Goal: Transaction & Acquisition: Register for event/course

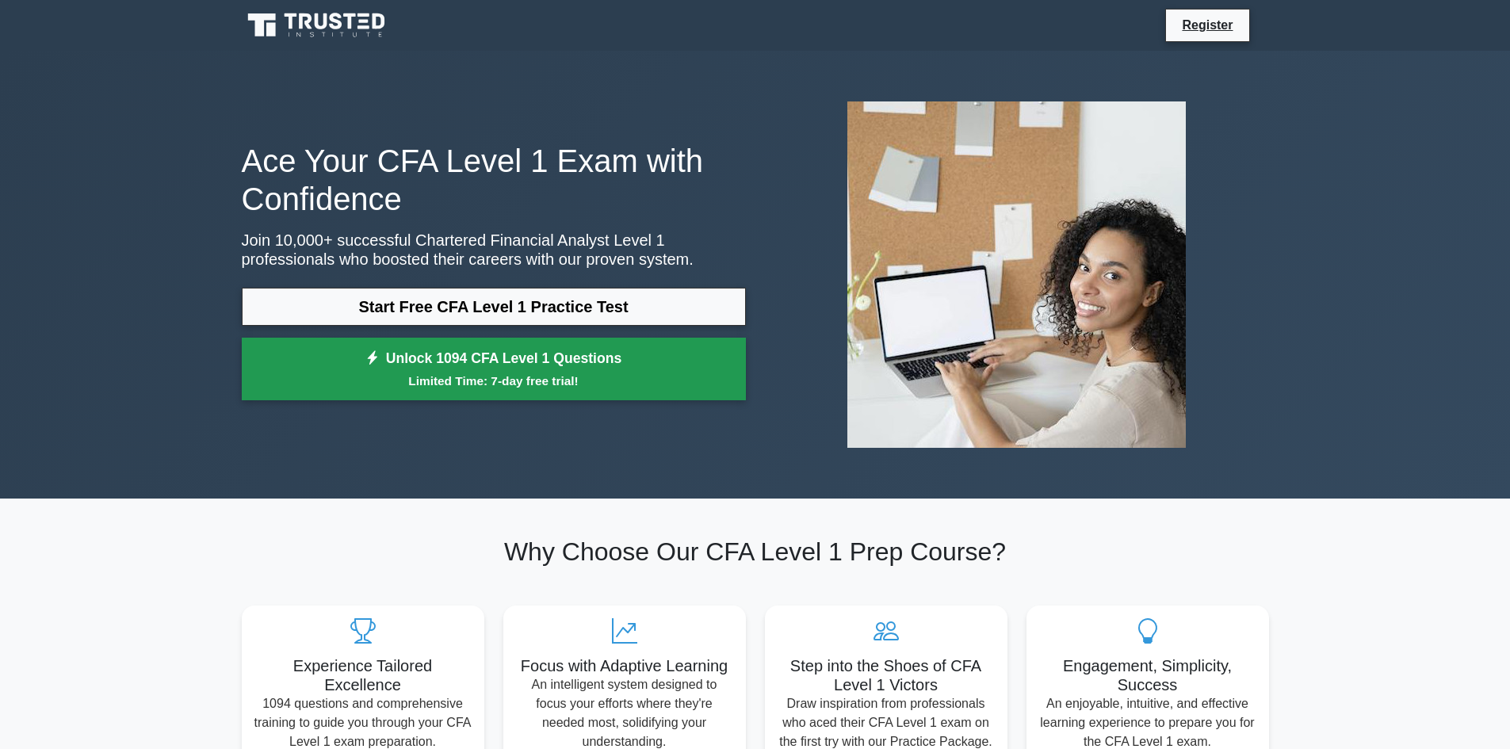
click at [563, 377] on small "Limited Time: 7-day free trial!" at bounding box center [494, 381] width 465 height 18
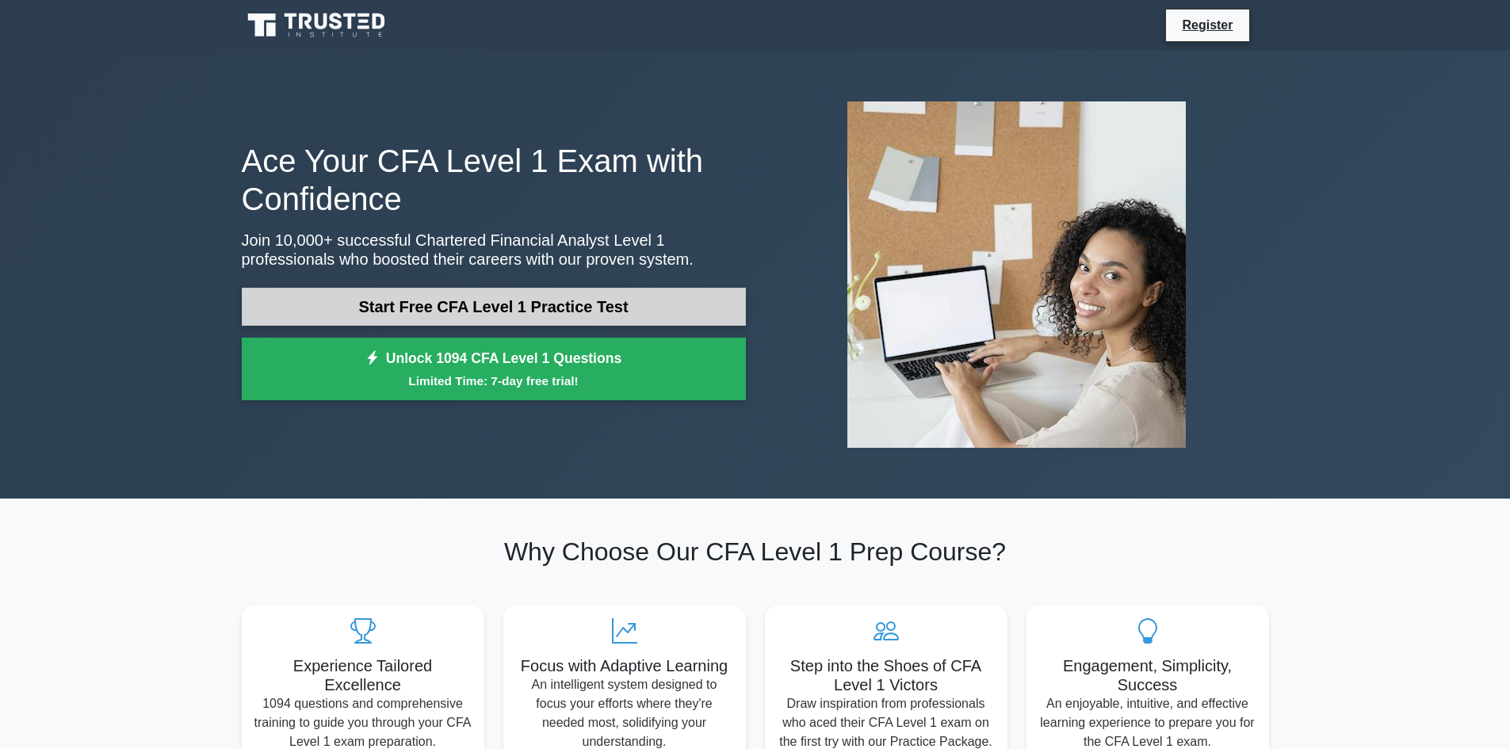
click at [331, 297] on link "Start Free CFA Level 1 Practice Test" at bounding box center [494, 307] width 504 height 38
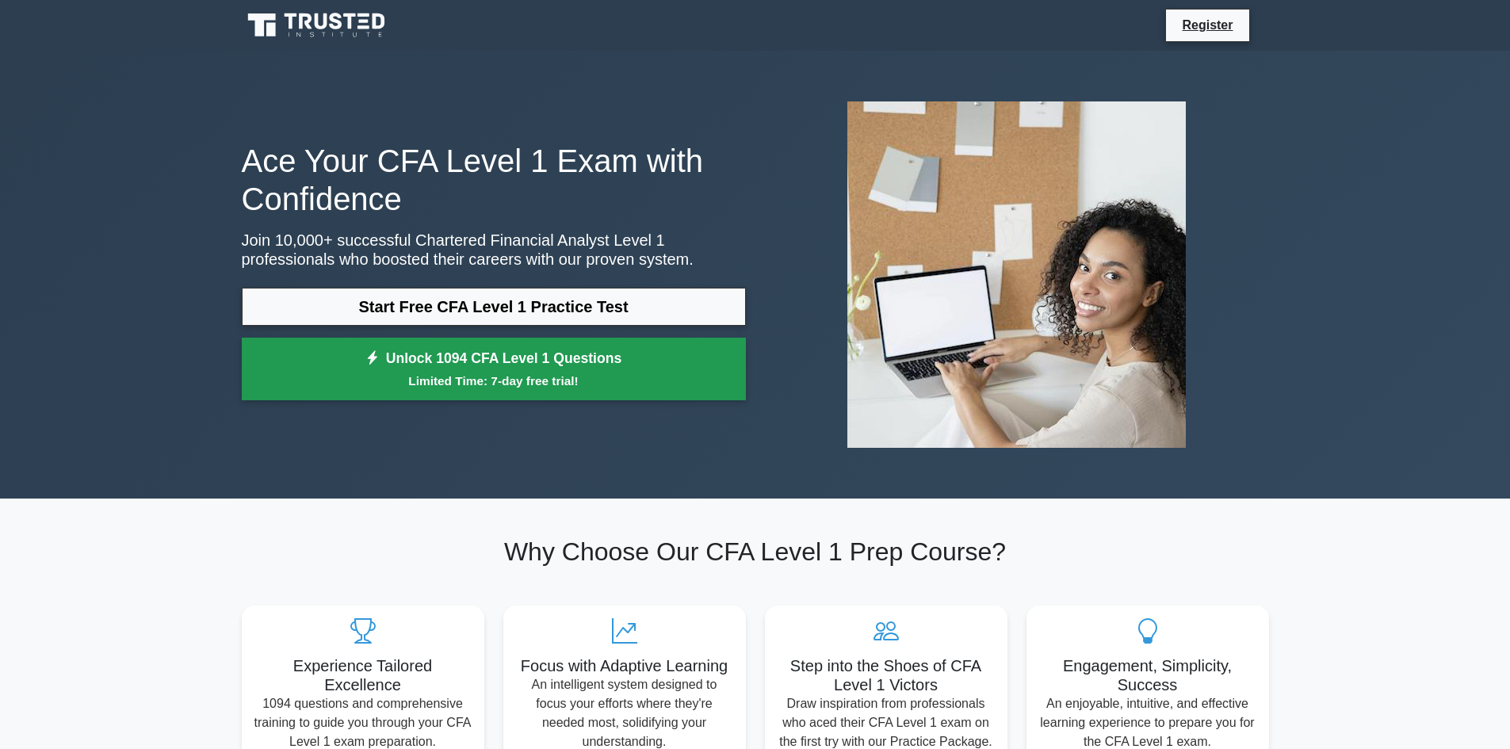
click at [434, 350] on link "Unlock 1094 CFA Level 1 Questions Limited Time: 7-day free trial!" at bounding box center [494, 369] width 504 height 63
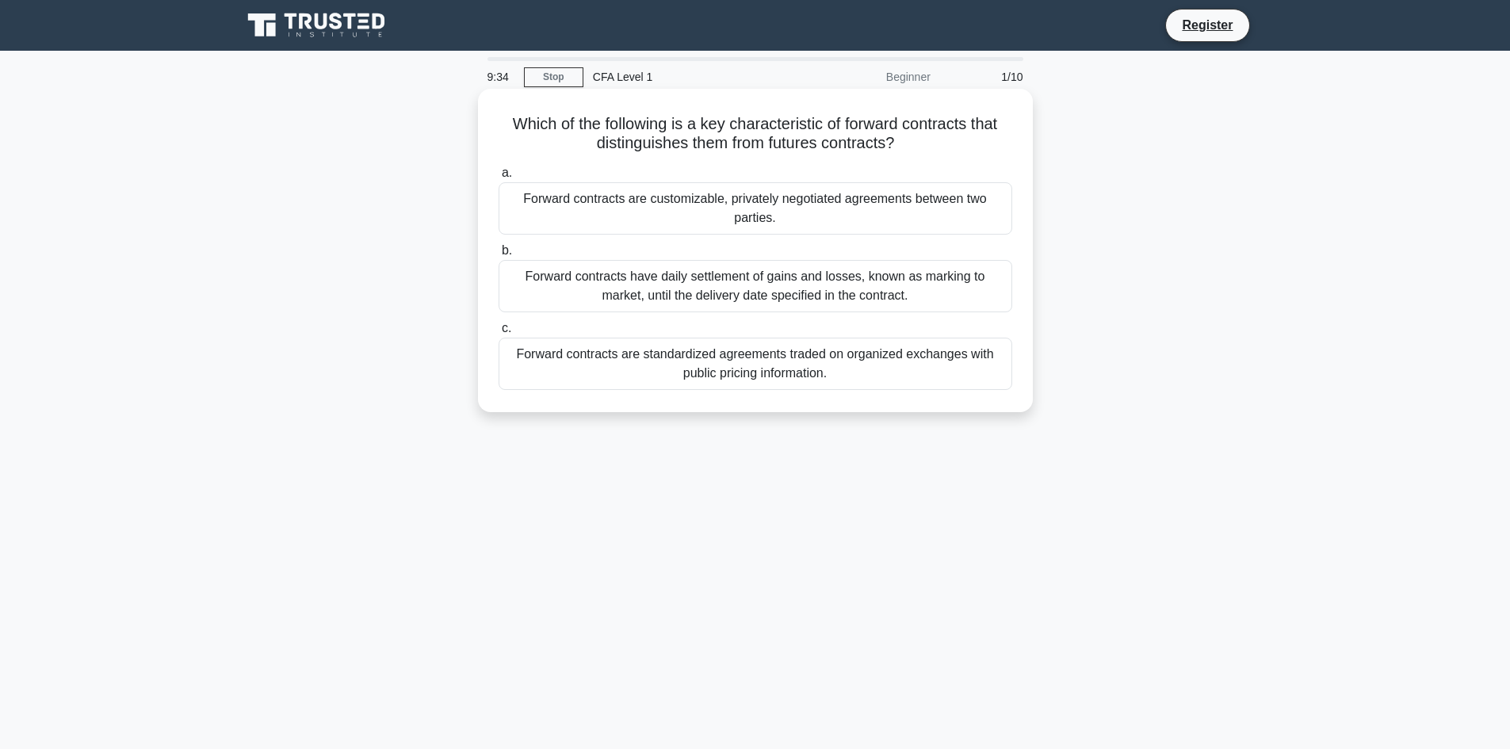
click at [781, 188] on div "Forward contracts are customizable, privately negotiated agreements between two…" at bounding box center [756, 208] width 514 height 52
click at [499, 178] on input "a. Forward contracts are customizable, privately negotiated agreements between …" at bounding box center [499, 173] width 0 height 10
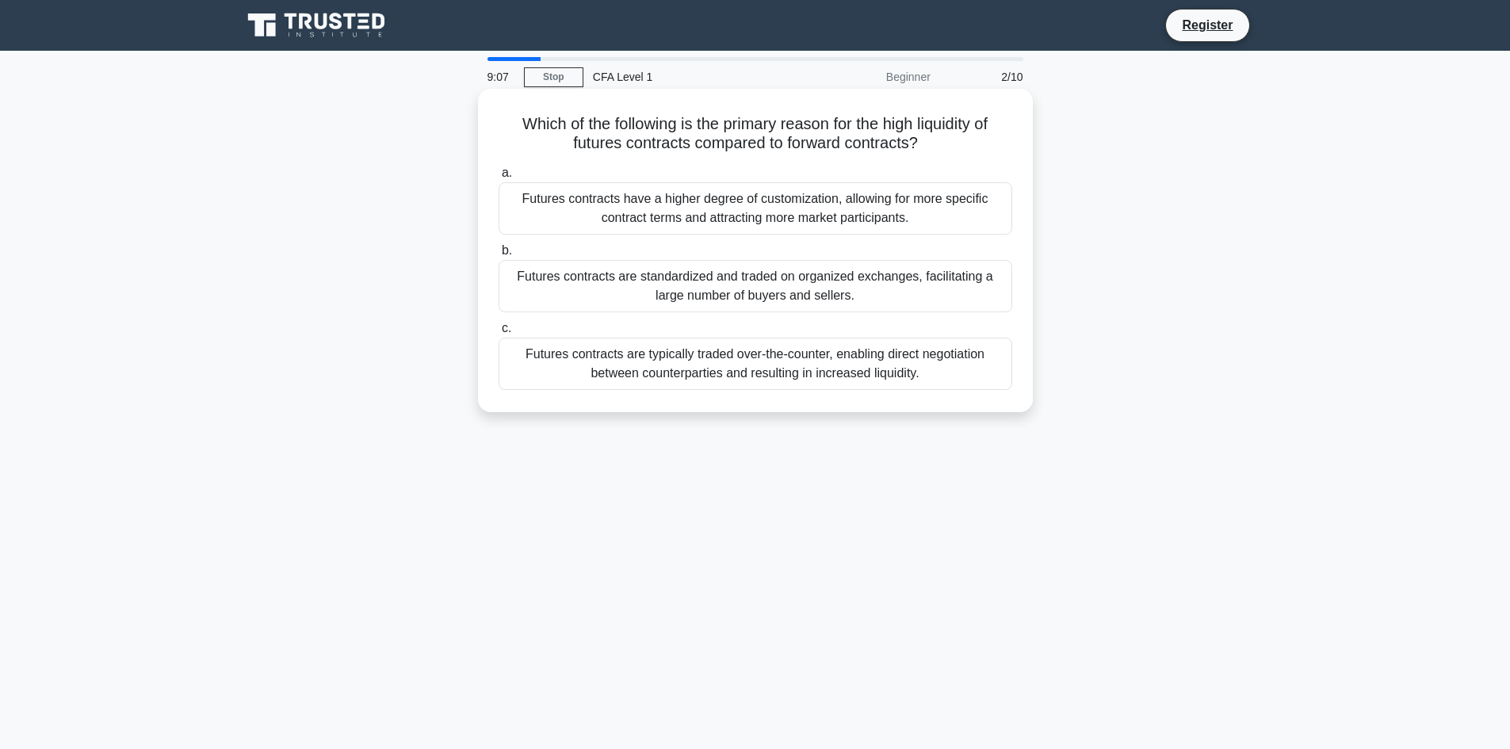
click at [752, 293] on div "Futures contracts are standardized and traded on organized exchanges, facilitat…" at bounding box center [756, 286] width 514 height 52
click at [499, 256] on input "b. Futures contracts are standardized and traded on organized exchanges, facili…" at bounding box center [499, 251] width 0 height 10
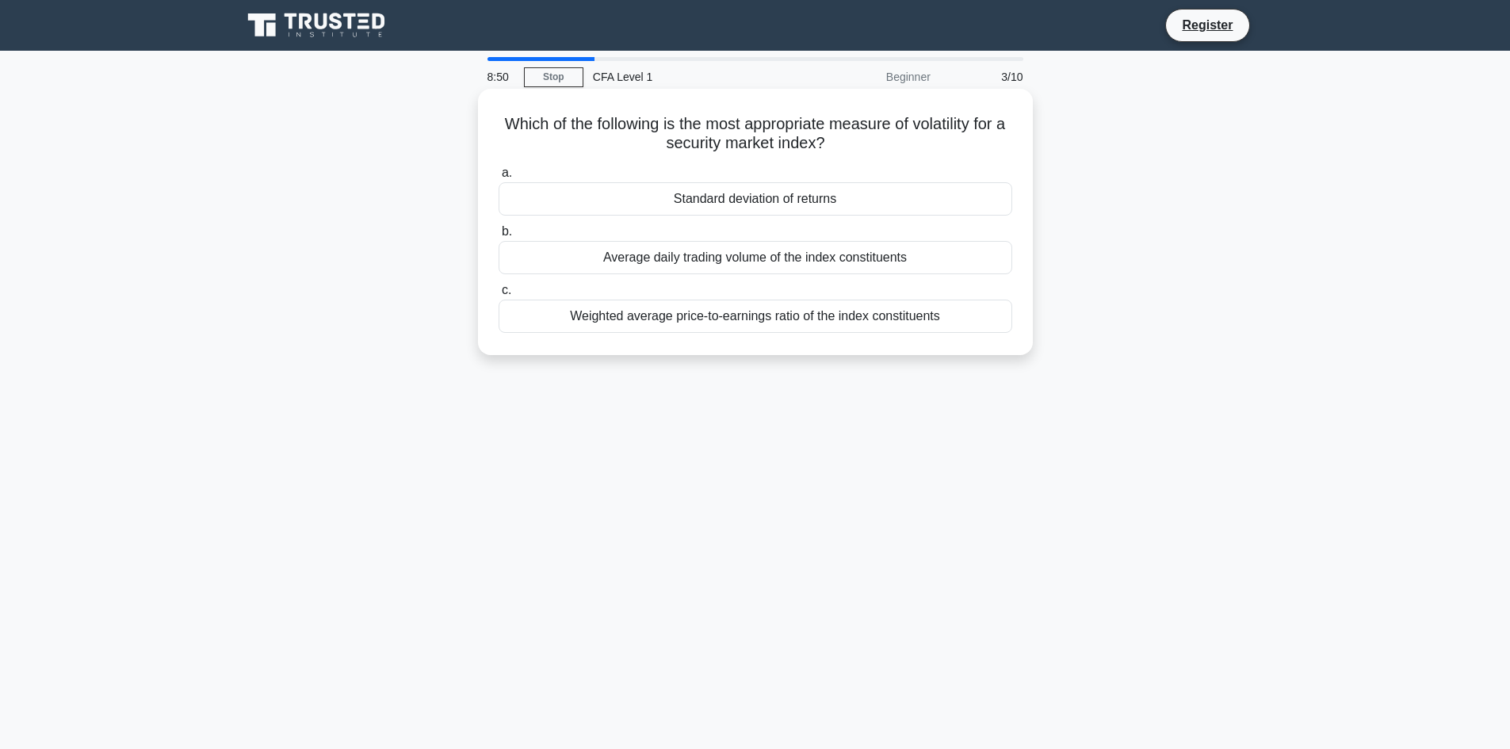
click at [754, 253] on div "Average daily trading volume of the index constituents" at bounding box center [756, 257] width 514 height 33
click at [499, 237] on input "b. Average daily trading volume of the index constituents" at bounding box center [499, 232] width 0 height 10
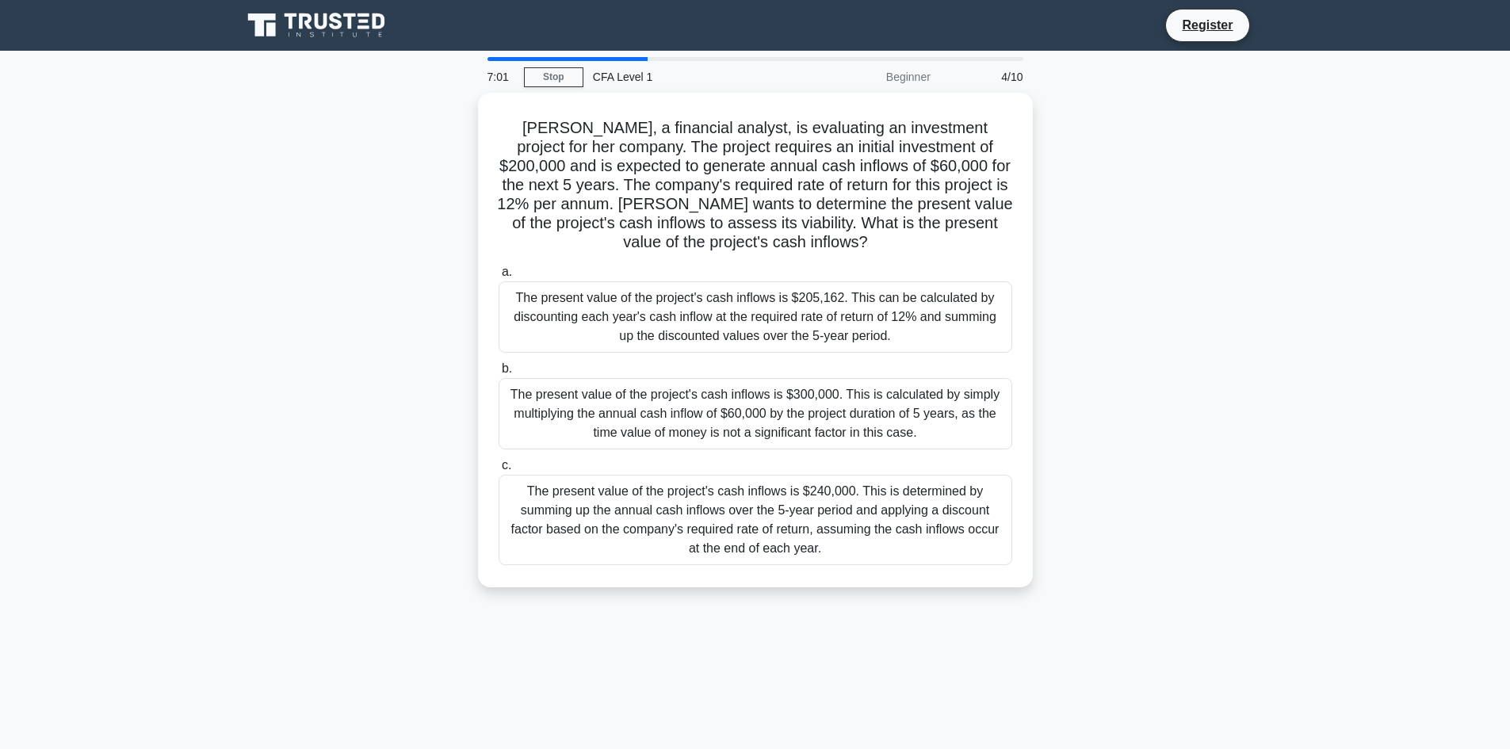
drag, startPoint x: 973, startPoint y: 576, endPoint x: 1109, endPoint y: 786, distance: 251.1
click at [1109, 748] on html "Register 7:01 Stop CFA Level 1 4/10" at bounding box center [755, 428] width 1510 height 856
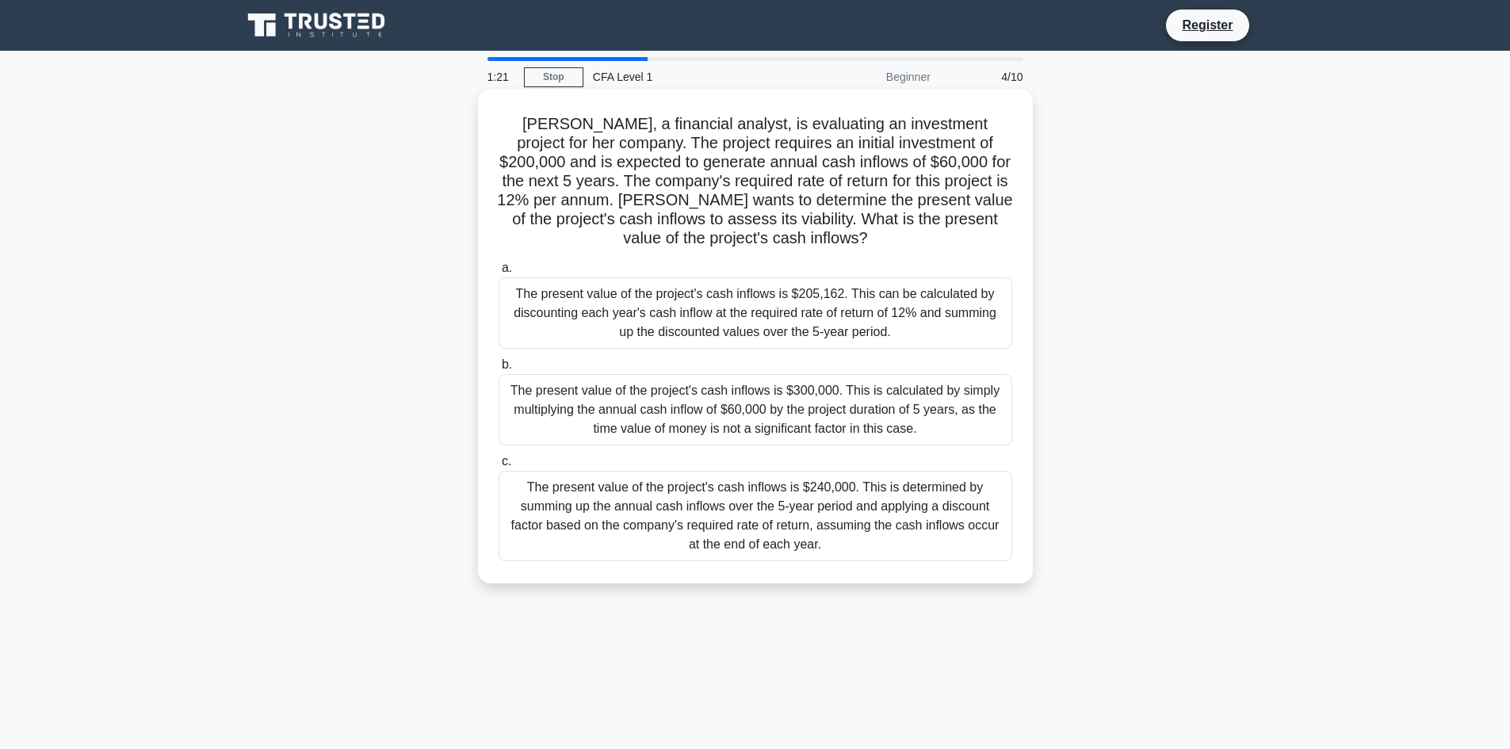
click at [788, 300] on div "The present value of the project's cash inflows is $205,162. This can be calcul…" at bounding box center [756, 312] width 514 height 71
click at [499, 274] on input "a. The present value of the project's cash inflows is $205,162. This can be cal…" at bounding box center [499, 268] width 0 height 10
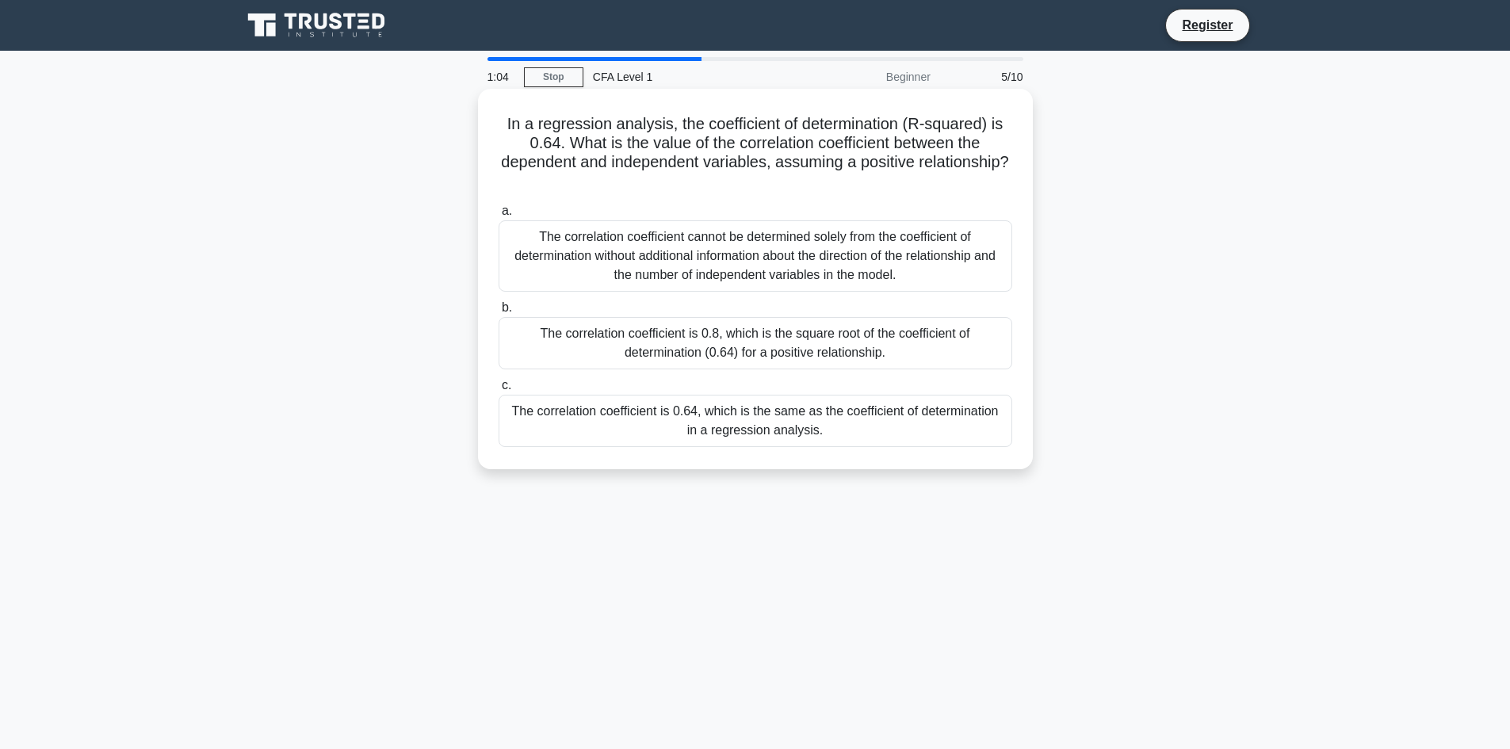
click at [668, 347] on div "The correlation coefficient is 0.8, which is the square root of the coefficient…" at bounding box center [756, 343] width 514 height 52
click at [499, 313] on input "b. The correlation coefficient is 0.8, which is the square root of the coeffici…" at bounding box center [499, 308] width 0 height 10
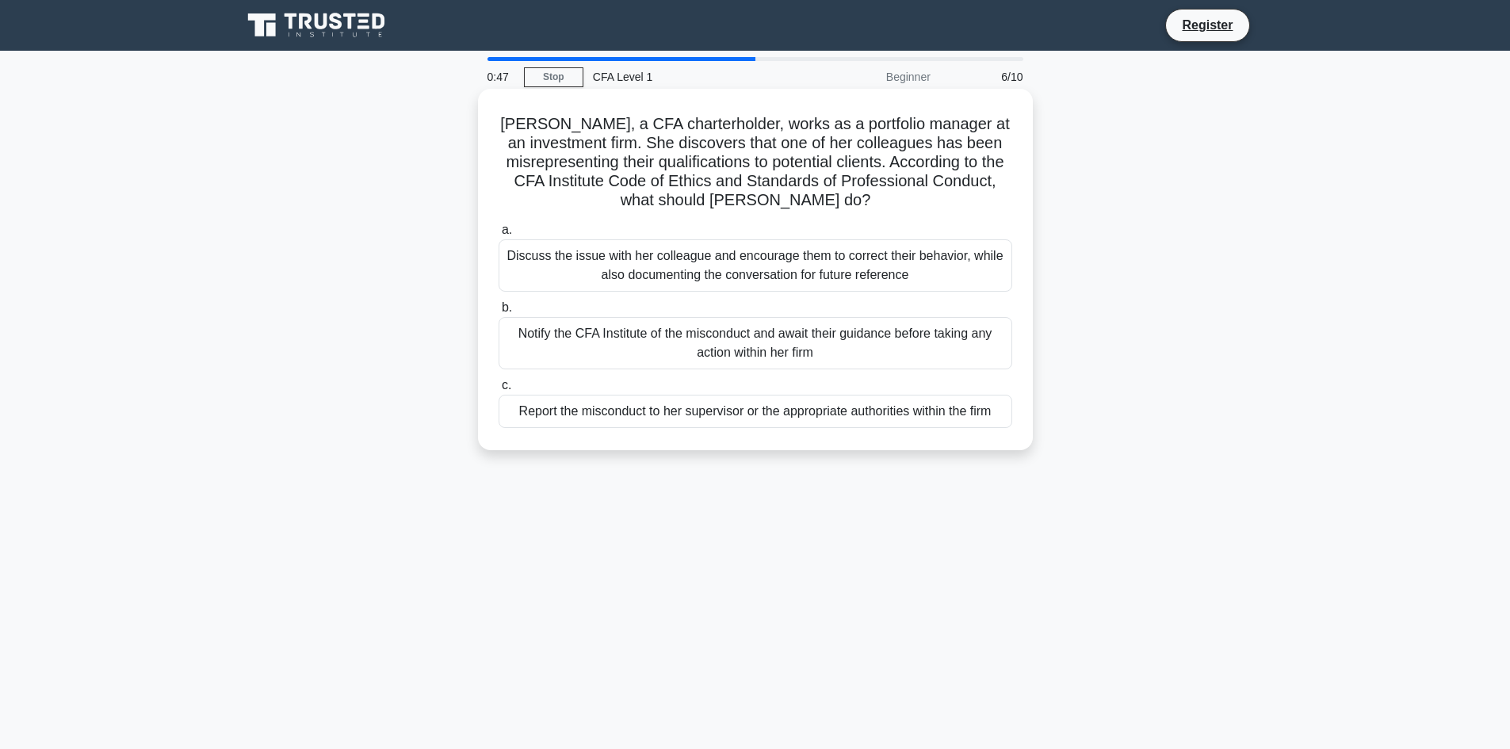
click at [691, 423] on div "Report the misconduct to her supervisor or the appropriate authorities within t…" at bounding box center [756, 411] width 514 height 33
click at [499, 391] on input "c. Report the misconduct to her supervisor or the appropriate authorities withi…" at bounding box center [499, 386] width 0 height 10
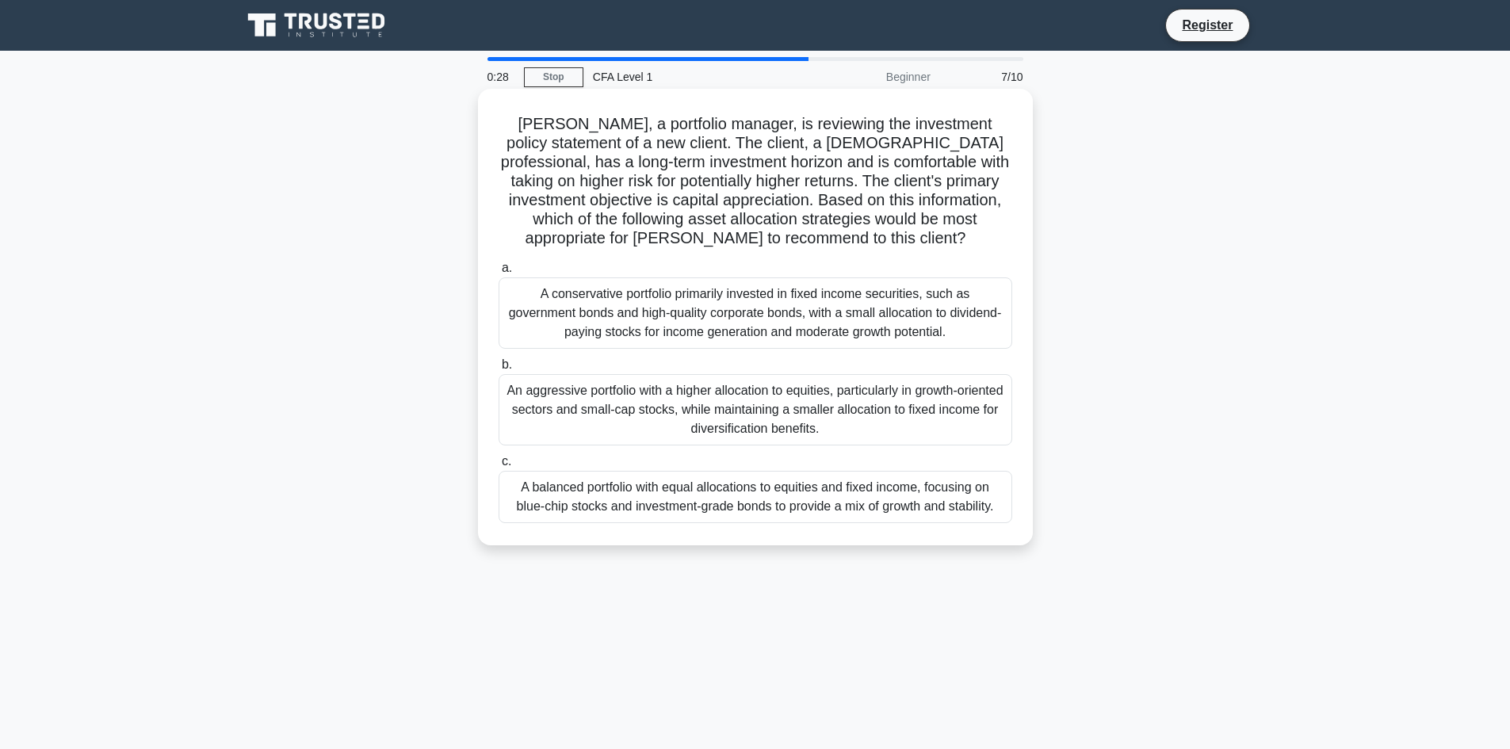
click at [694, 427] on div "An aggressive portfolio with a higher allocation to equities, particularly in g…" at bounding box center [756, 409] width 514 height 71
click at [499, 370] on input "b. An aggressive portfolio with a higher allocation to equities, particularly i…" at bounding box center [499, 365] width 0 height 10
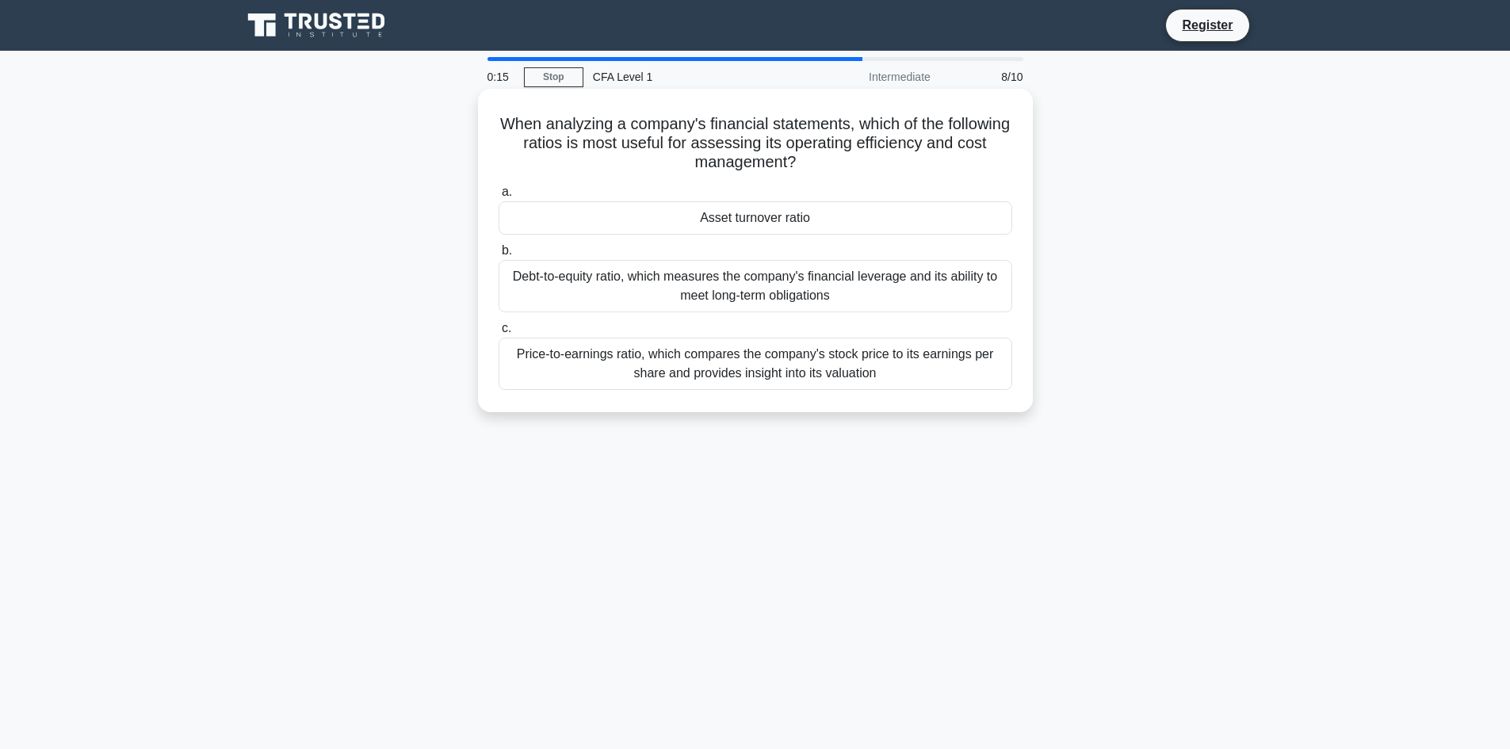
click at [821, 225] on div "Asset turnover ratio" at bounding box center [756, 217] width 514 height 33
click at [499, 197] on input "a. Asset turnover ratio" at bounding box center [499, 192] width 0 height 10
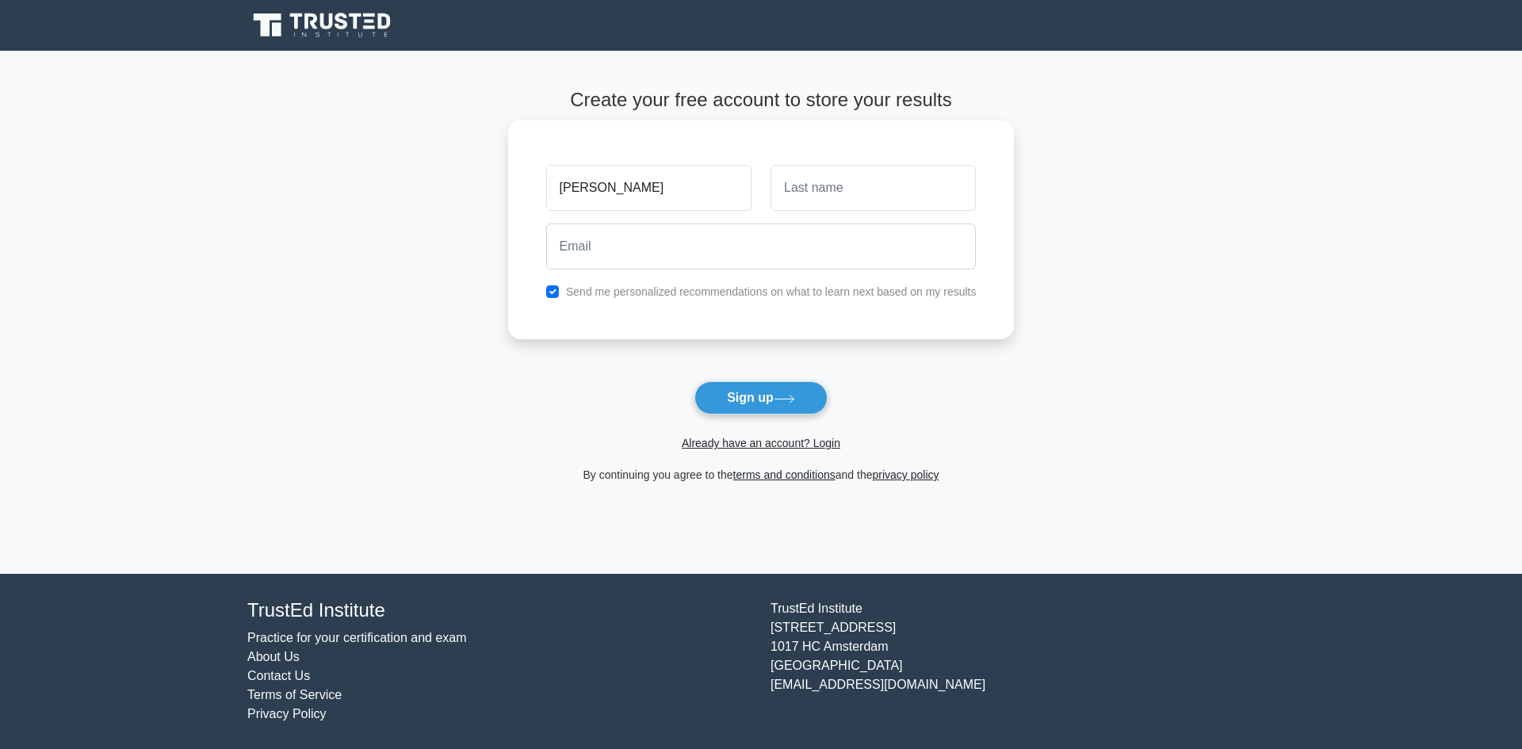
type input "[PERSON_NAME]"
type input "[EMAIL_ADDRESS][DOMAIN_NAME]"
click at [759, 403] on button "Sign up" at bounding box center [760, 397] width 133 height 33
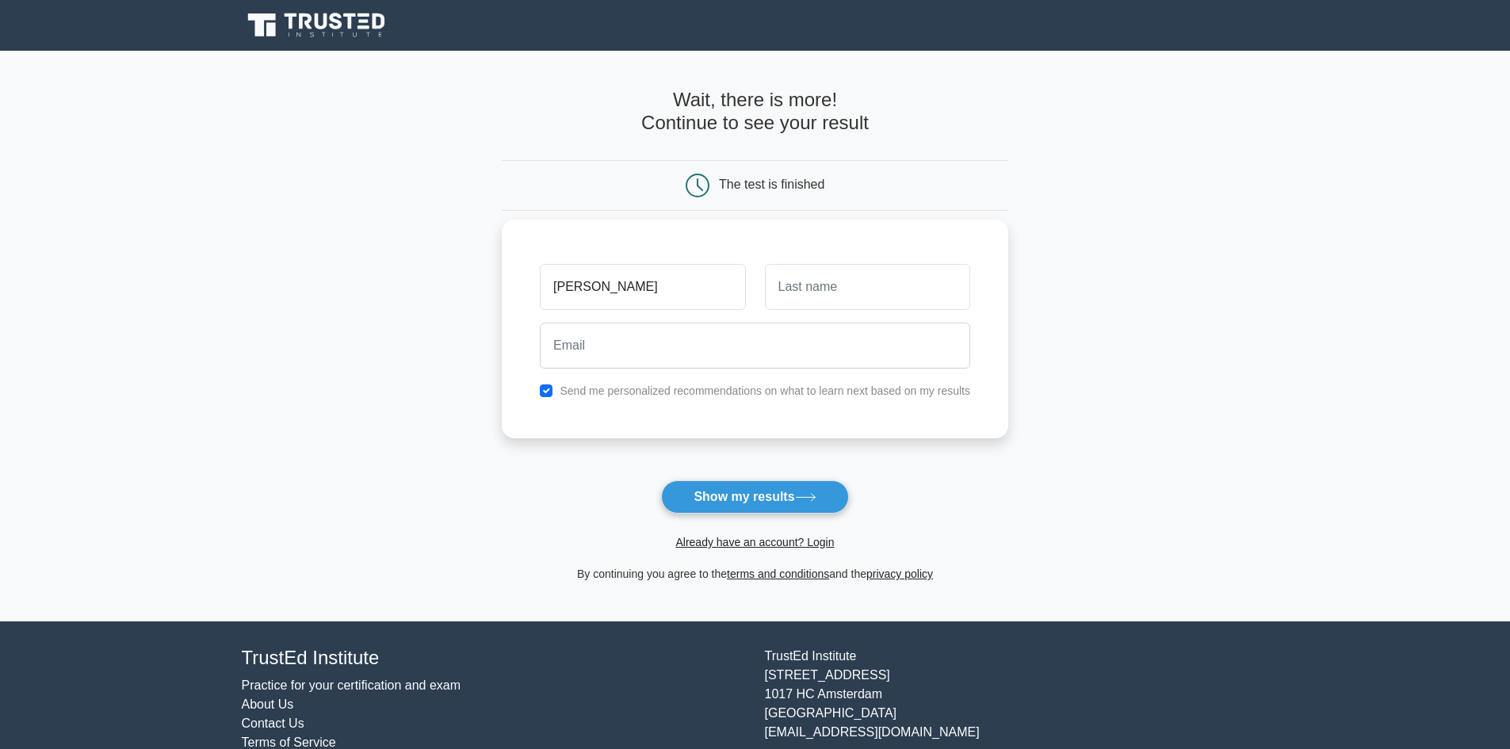
type input "richa"
type input "gupta"
type input "[EMAIL_ADDRESS][DOMAIN_NAME]"
click at [746, 495] on button "Show my results" at bounding box center [754, 496] width 187 height 33
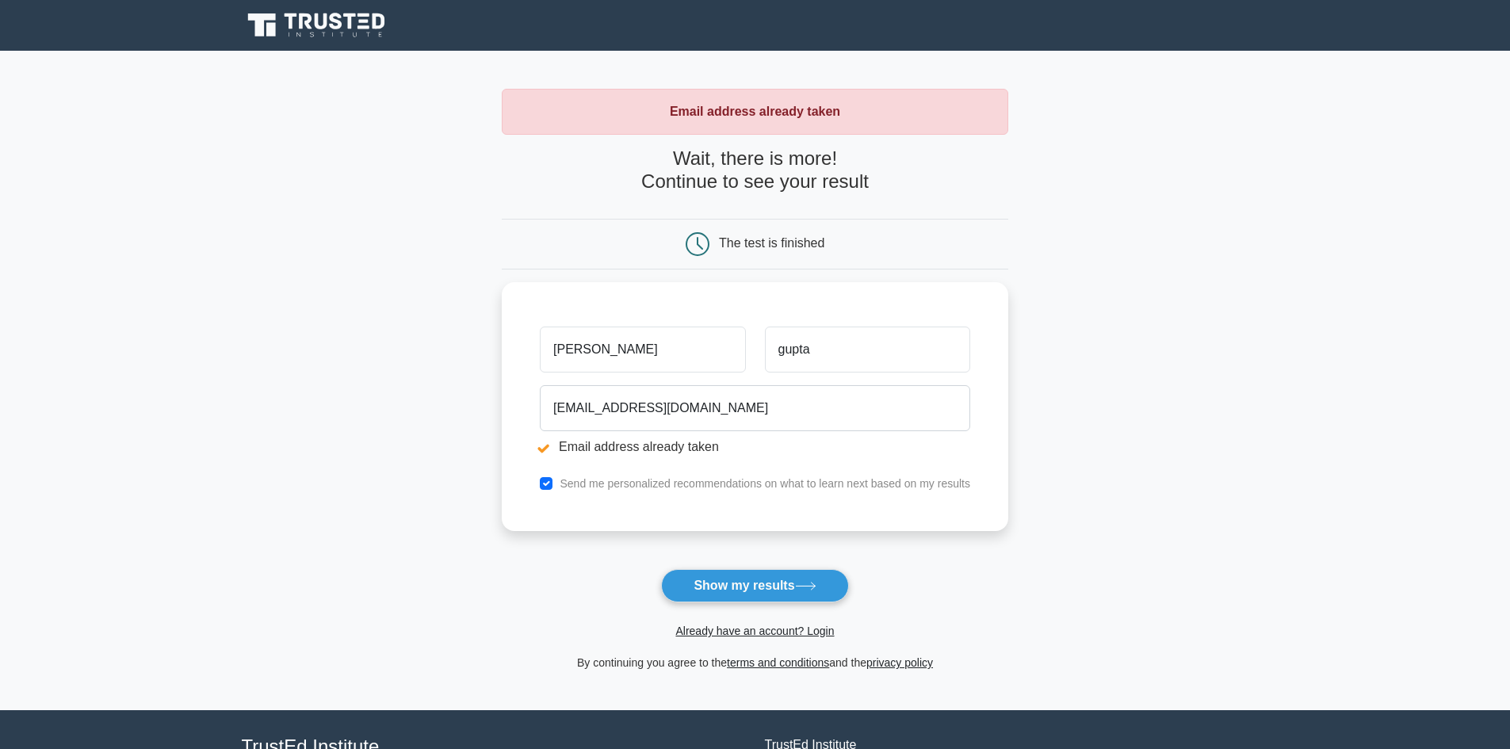
click at [782, 606] on div "Already have an account? Login" at bounding box center [755, 621] width 507 height 38
click at [781, 591] on button "Show my results" at bounding box center [754, 585] width 187 height 33
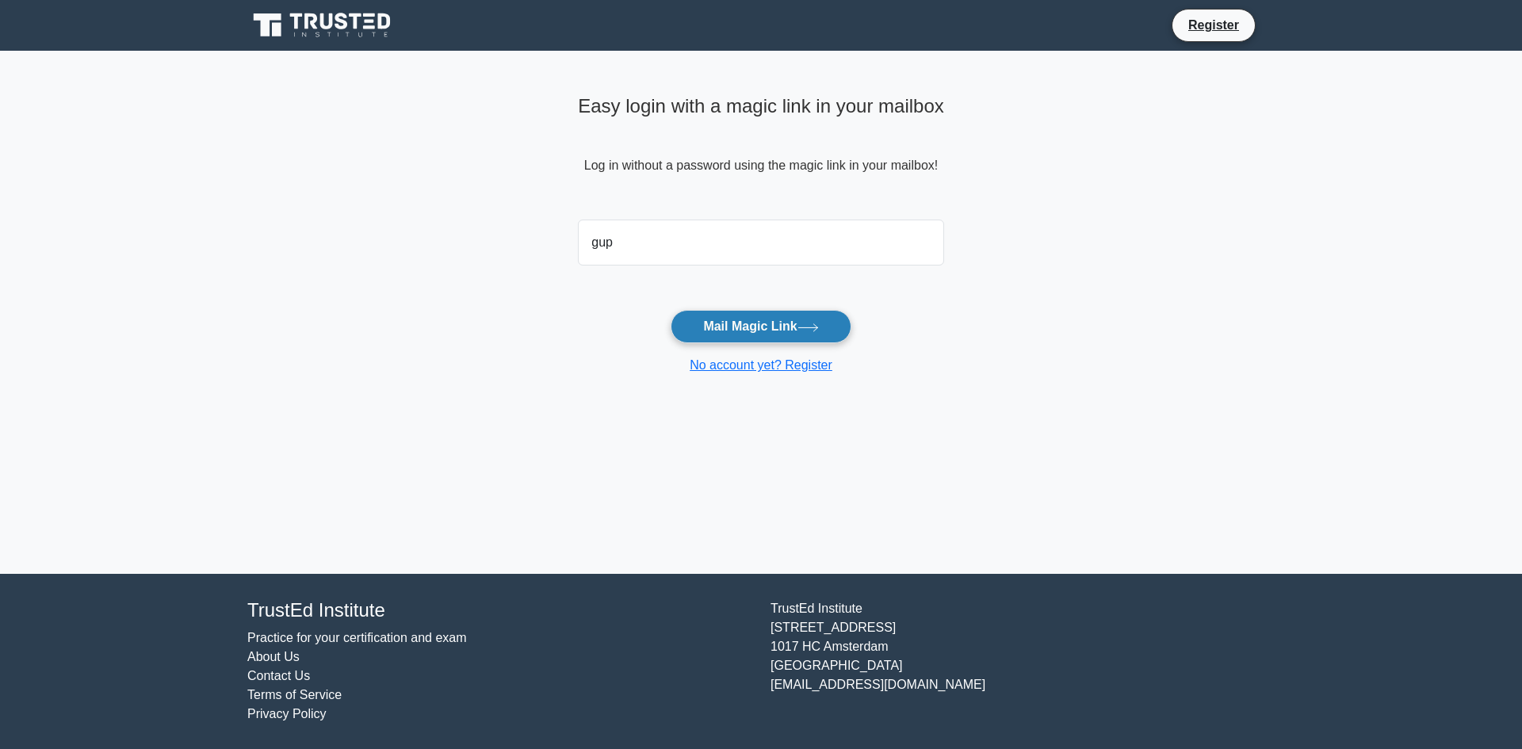
type input "[EMAIL_ADDRESS][DOMAIN_NAME]"
click at [733, 302] on form "[EMAIL_ADDRESS][DOMAIN_NAME] Mail Magic Link No account yet? Register" at bounding box center [761, 294] width 366 height 162
click at [731, 339] on button "Mail Magic Link" at bounding box center [761, 326] width 180 height 33
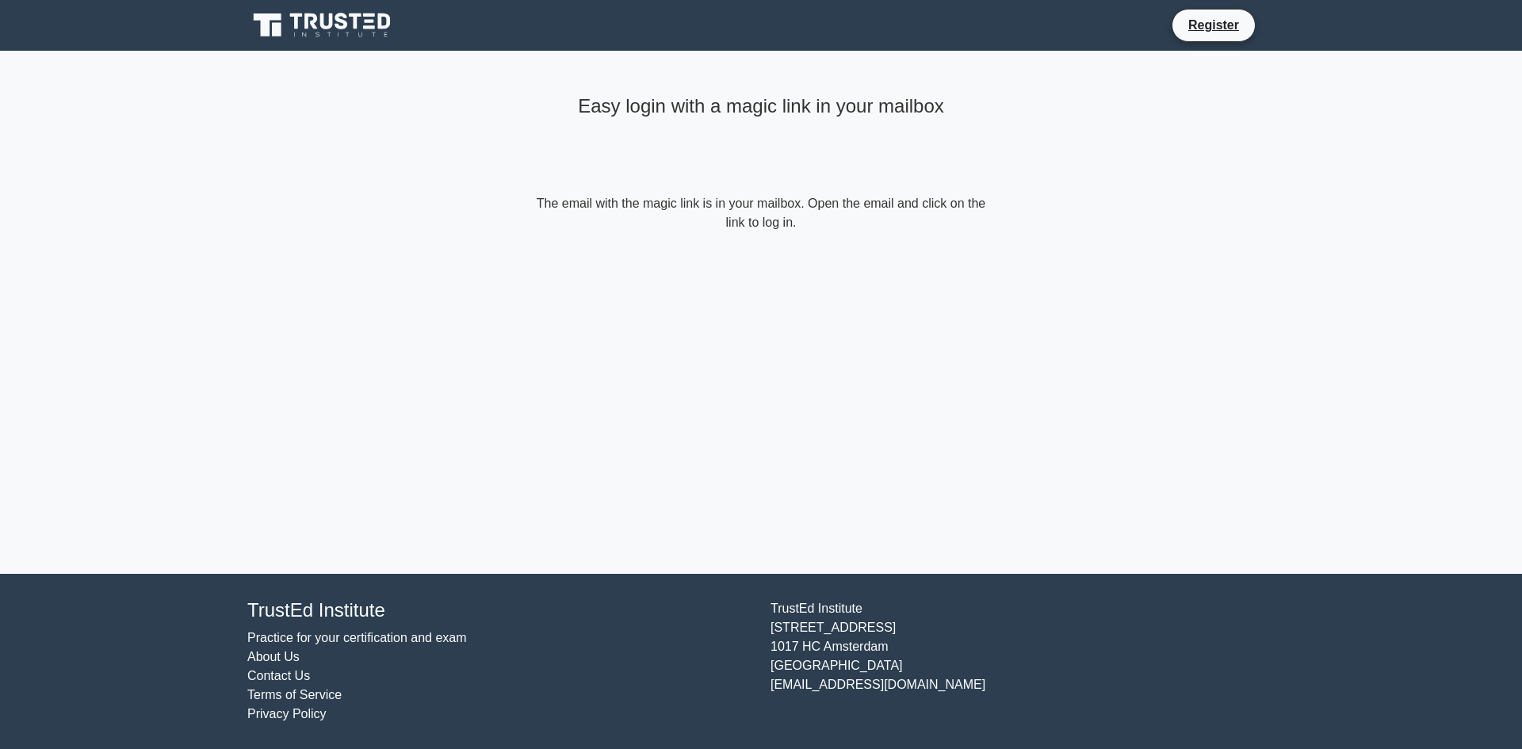
drag, startPoint x: 692, startPoint y: 205, endPoint x: 914, endPoint y: 218, distance: 222.3
click at [914, 218] on form "The email with the magic link is in your mailbox. Open the email and click on t…" at bounding box center [761, 213] width 457 height 38
click at [788, 247] on div "Easy login with a magic link in your mailbox The email with the magic link is i…" at bounding box center [761, 161] width 476 height 220
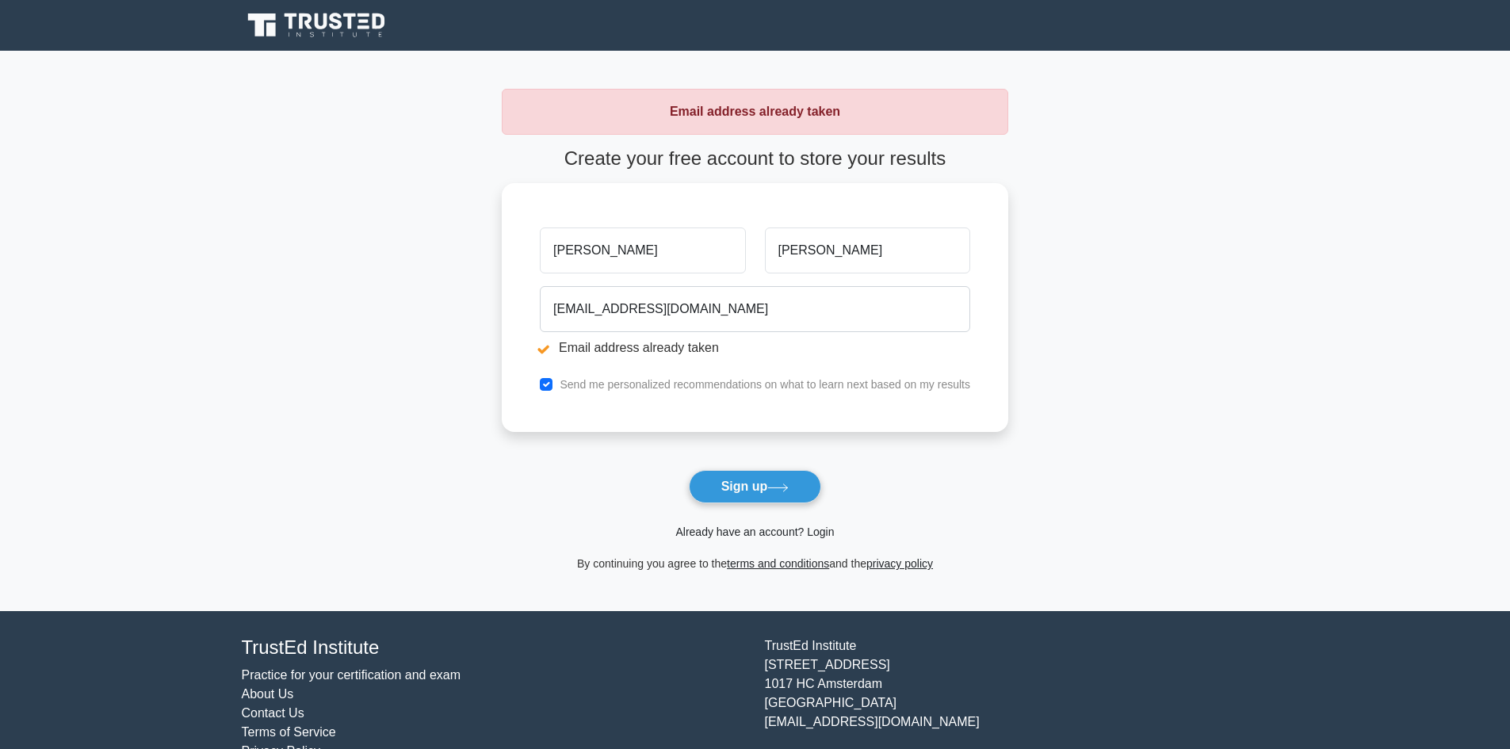
click at [739, 529] on link "Already have an account? Login" at bounding box center [754, 532] width 159 height 13
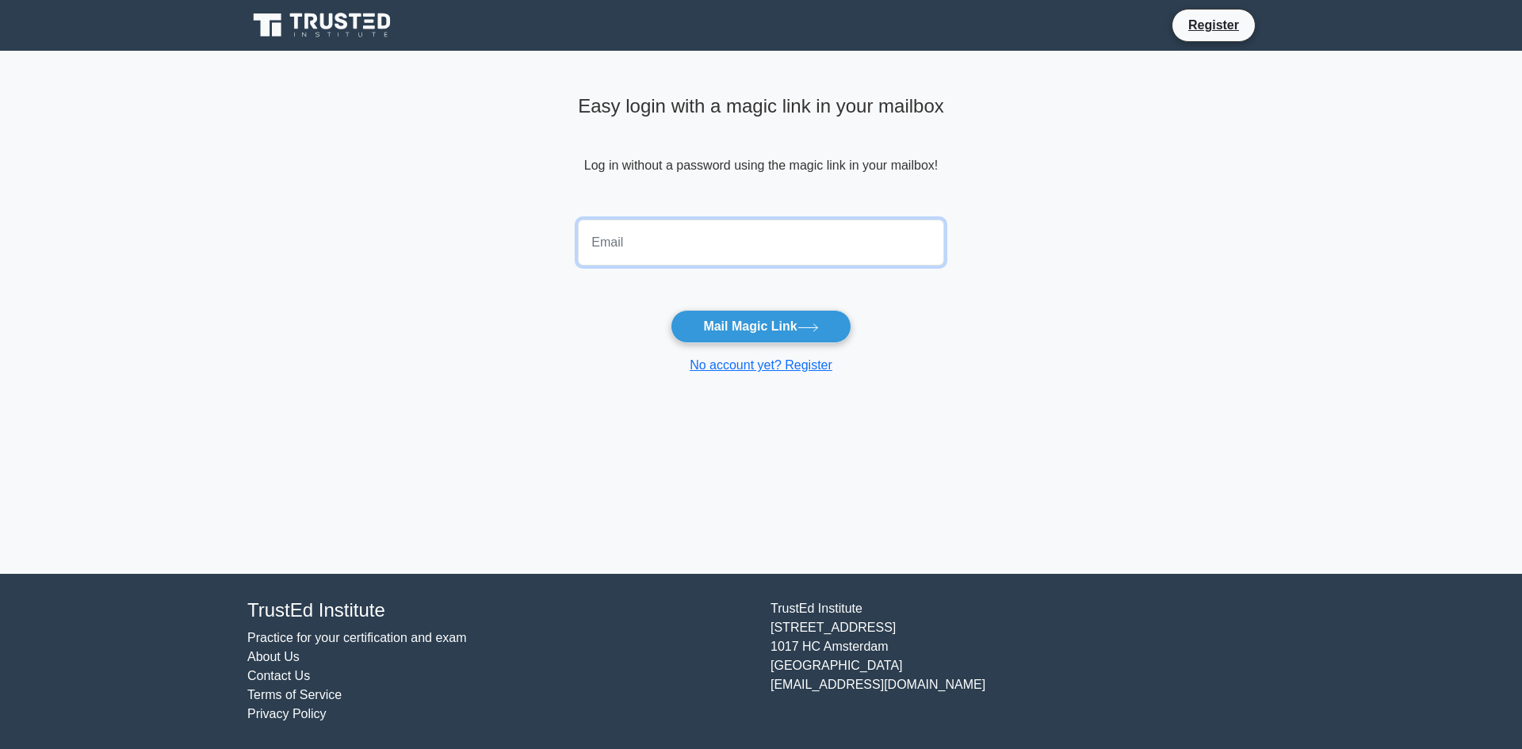
click at [841, 239] on input "email" at bounding box center [761, 243] width 366 height 46
type input "[EMAIL_ADDRESS][DOMAIN_NAME]"
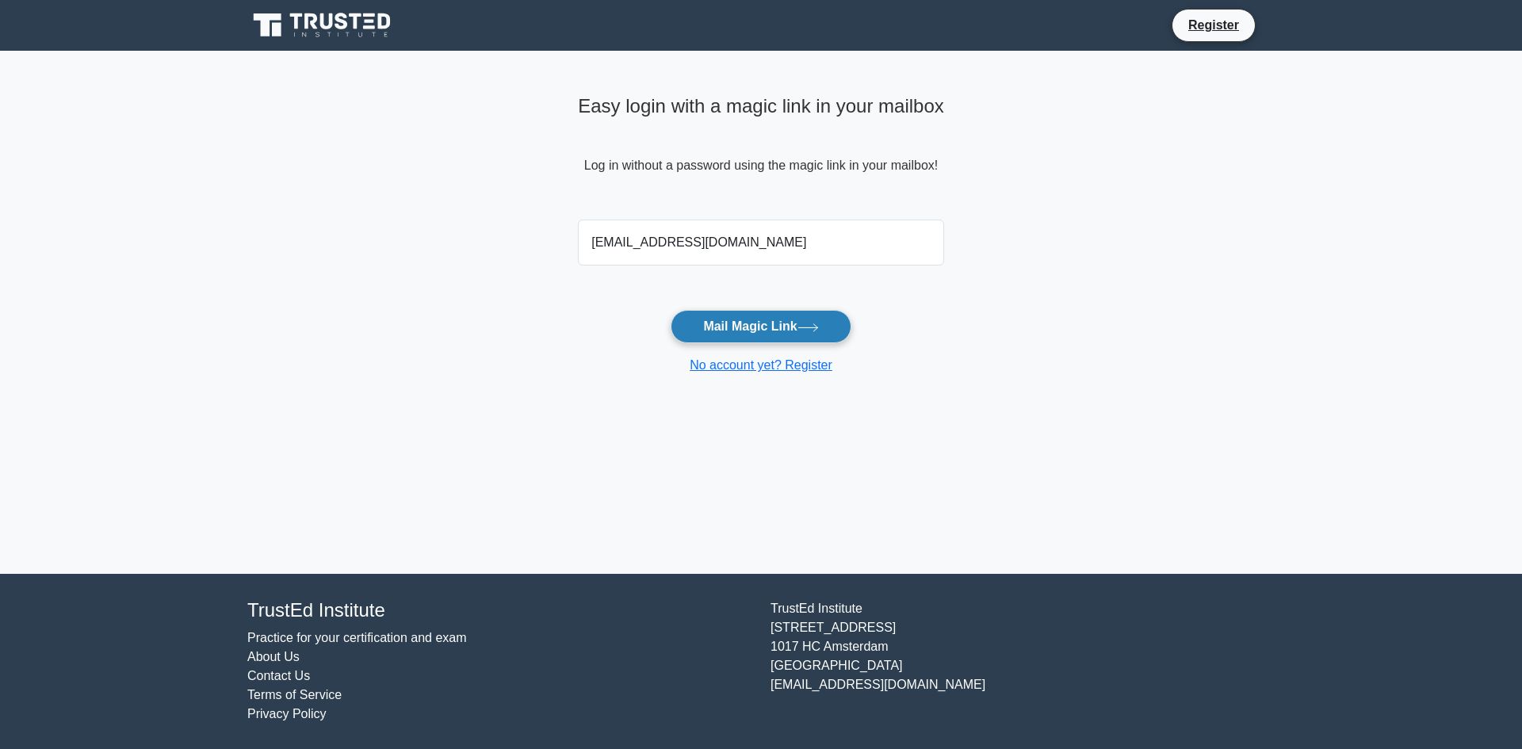
click at [767, 320] on button "Mail Magic Link" at bounding box center [761, 326] width 180 height 33
